Goal: Check status: Check status

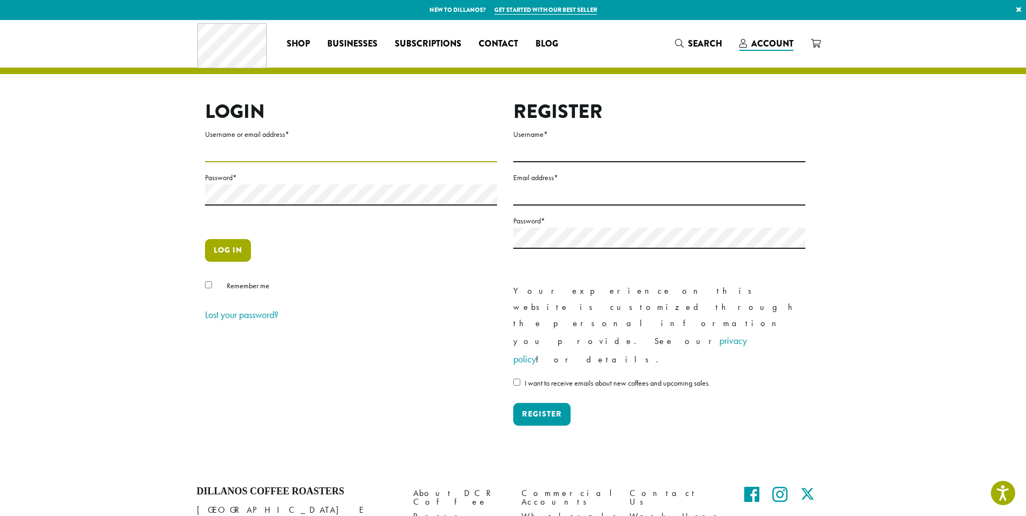
type input "**********"
click at [235, 255] on button "Log in" at bounding box center [228, 250] width 46 height 23
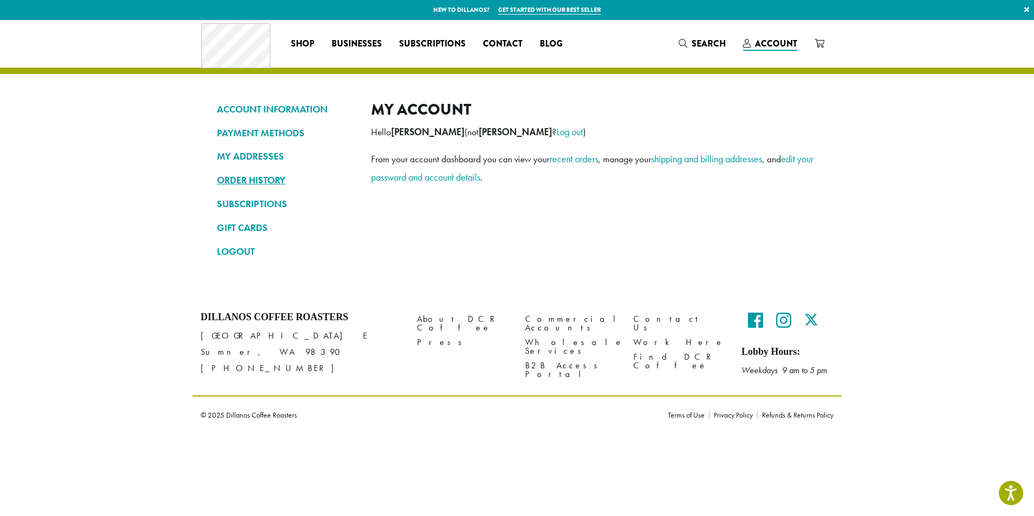
click at [250, 178] on link "ORDER HISTORY" at bounding box center [286, 180] width 138 height 18
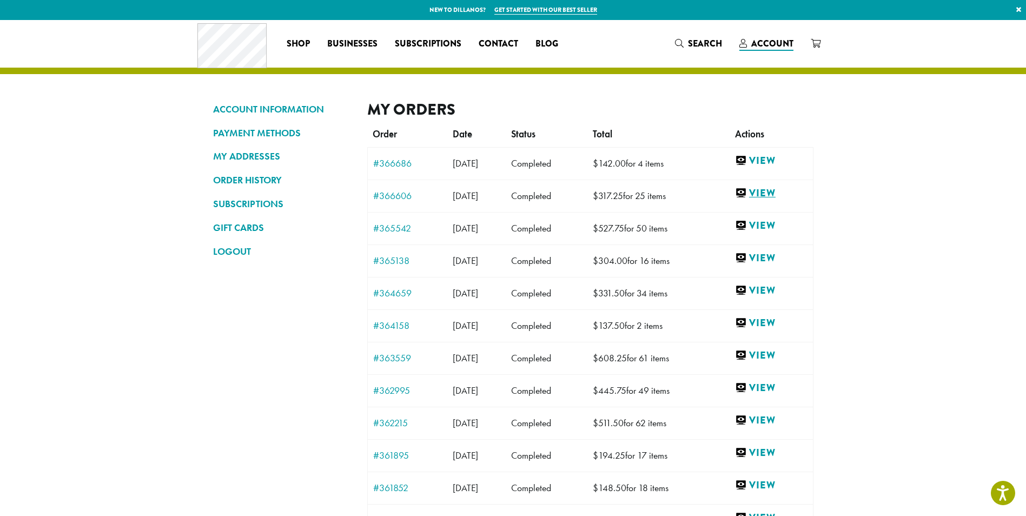
click at [776, 198] on link "View" at bounding box center [771, 194] width 72 height 14
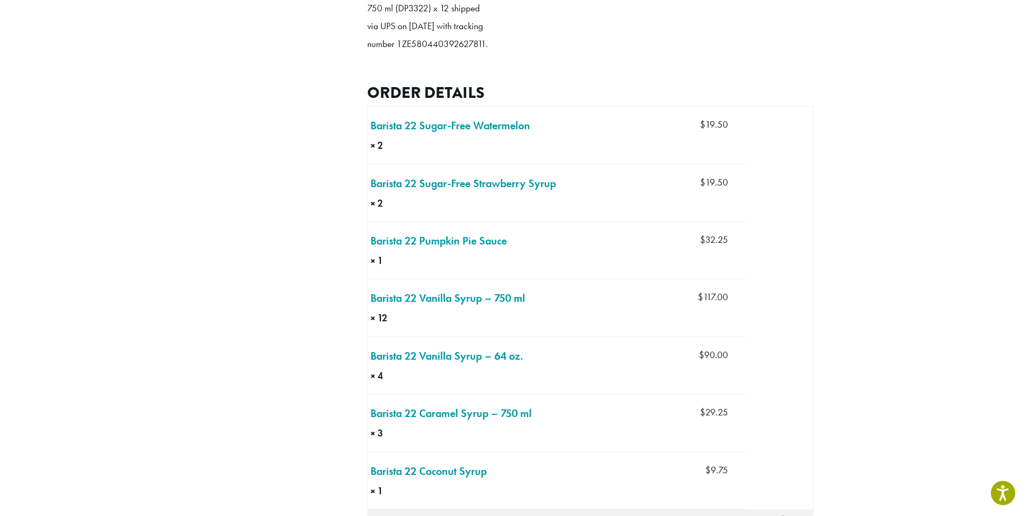
scroll to position [379, 0]
drag, startPoint x: 366, startPoint y: 77, endPoint x: 455, endPoint y: 75, distance: 89.8
click at [455, 75] on div "ACCOUNT INFORMATION PAYMENT METHODS MY ADDRESSES ORDER HISTORY SUBSCRIPTIONS GI…" at bounding box center [513, 258] width 617 height 1075
drag, startPoint x: 455, startPoint y: 75, endPoint x: 435, endPoint y: 80, distance: 20.5
copy p "1ZE580440392627811"
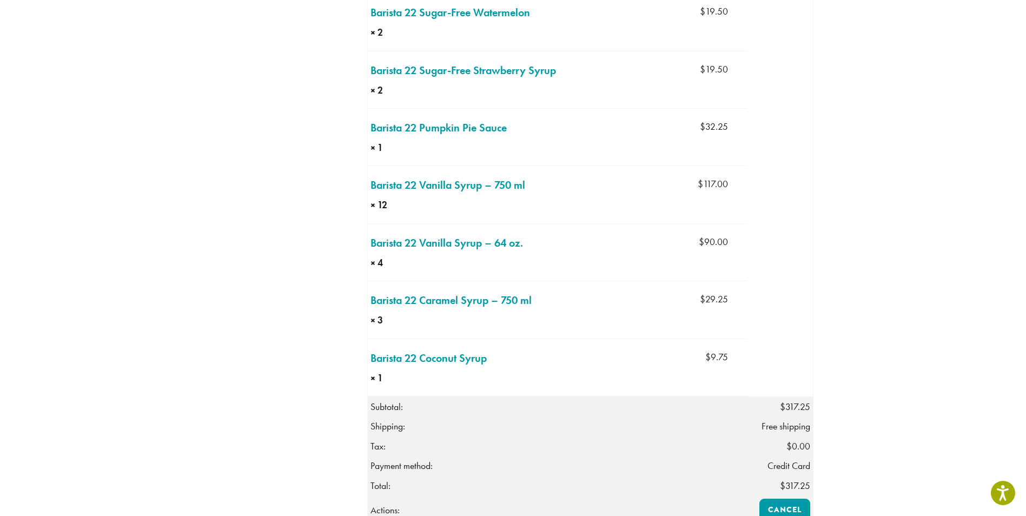
scroll to position [325, 0]
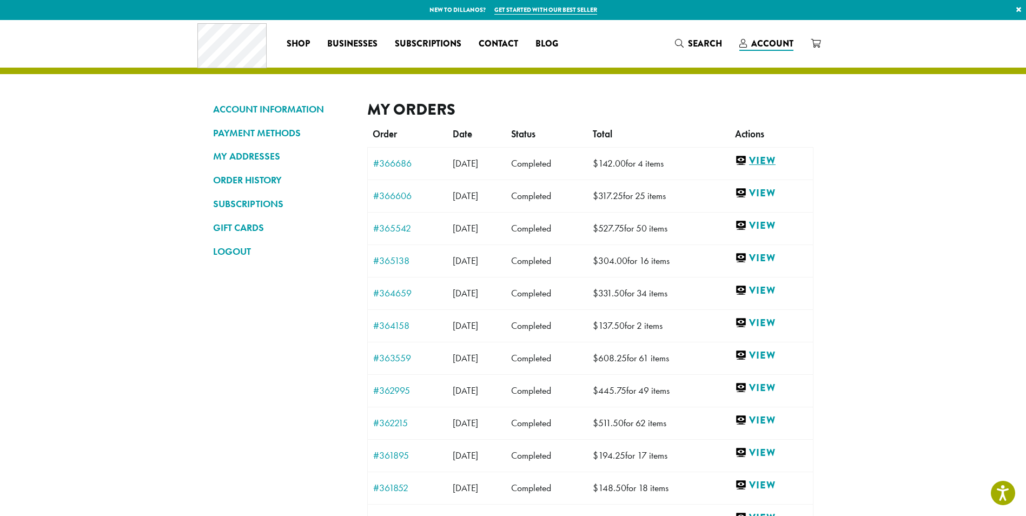
click at [782, 157] on link "View" at bounding box center [771, 161] width 72 height 14
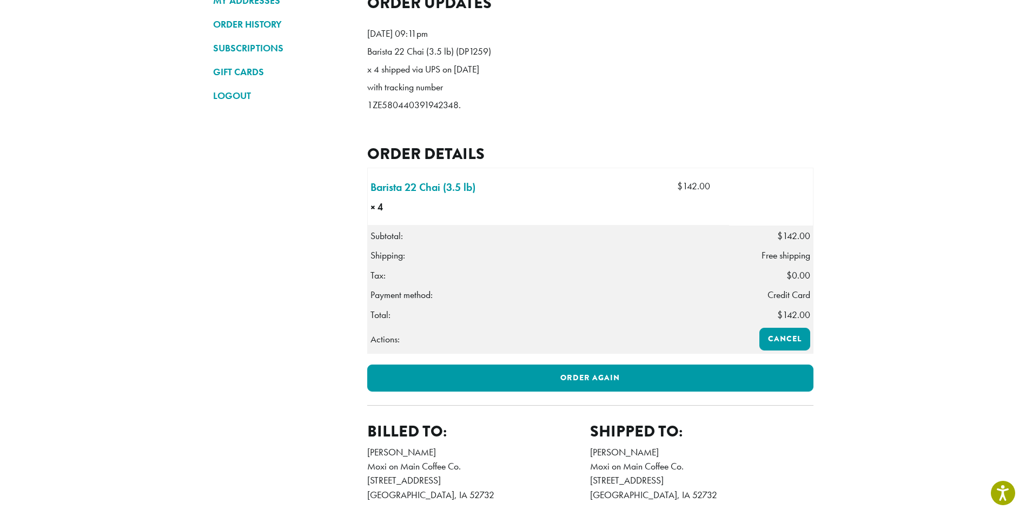
scroll to position [162, 0]
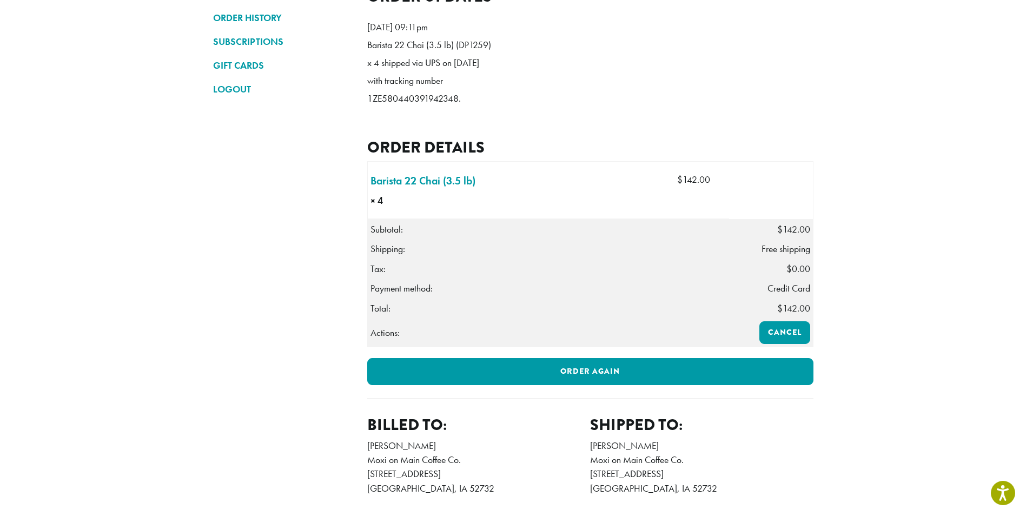
drag, startPoint x: 373, startPoint y: 131, endPoint x: 457, endPoint y: 134, distance: 83.9
click at [457, 108] on p "Barista 22 Chai (3.5 lb) (DP1259) x 4 shipped via UPS on [DATE] with tracking n…" at bounding box center [429, 71] width 124 height 71
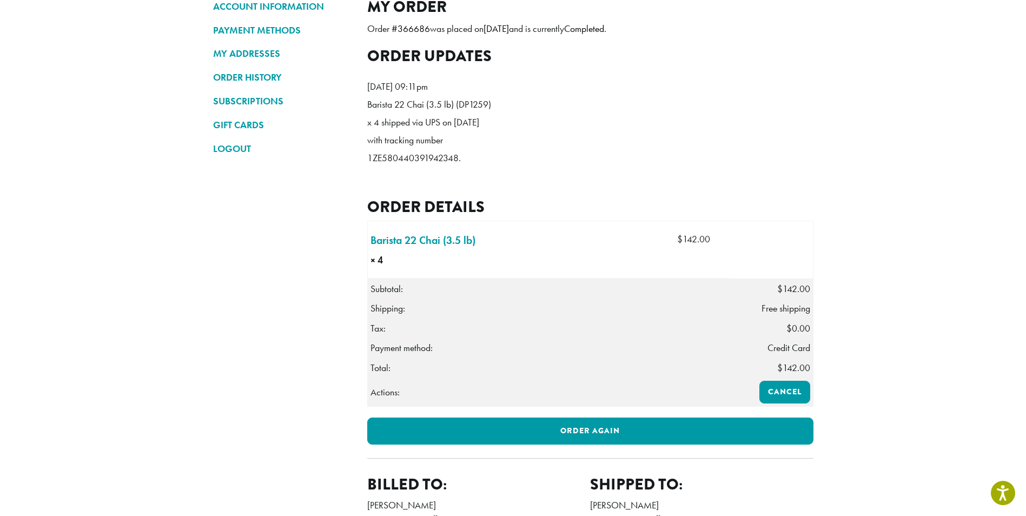
scroll to position [0, 0]
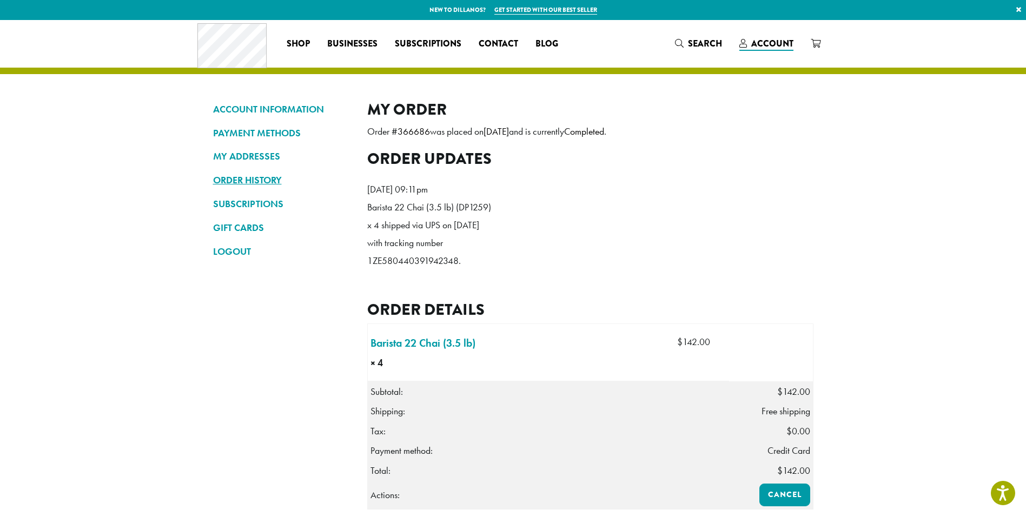
click at [276, 181] on link "ORDER HISTORY" at bounding box center [282, 180] width 138 height 18
